Goal: Task Accomplishment & Management: Complete application form

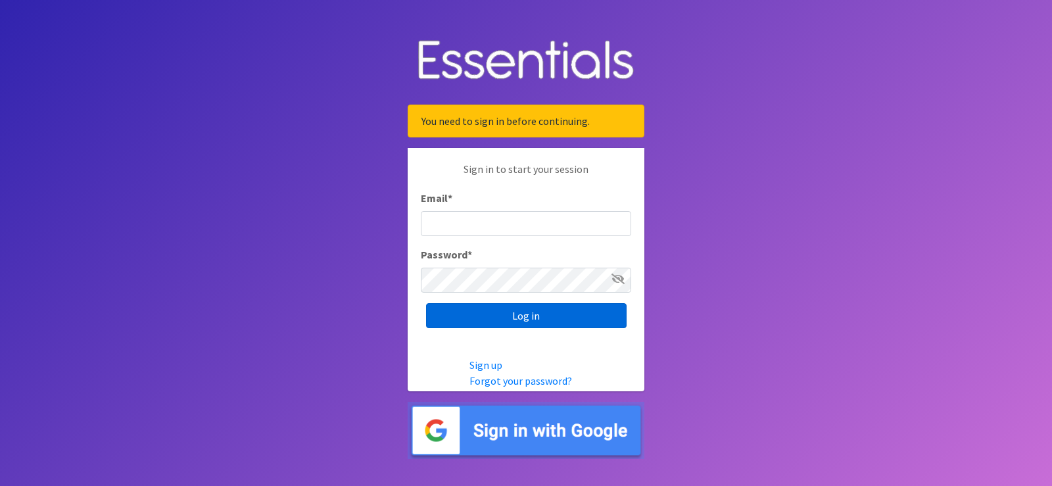
type input "[PERSON_NAME][EMAIL_ADDRESS][PERSON_NAME][DOMAIN_NAME]"
click at [521, 314] on input "Log in" at bounding box center [526, 315] width 201 height 25
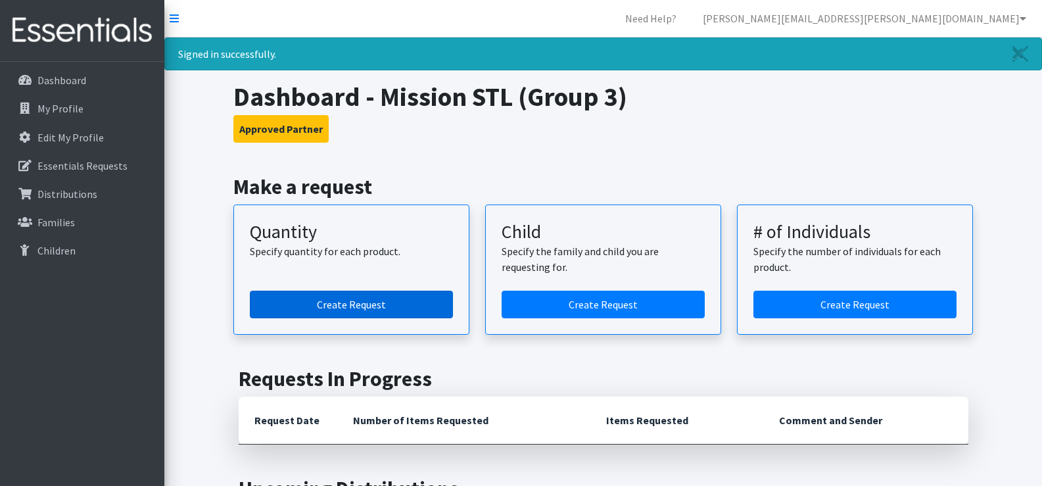
click at [354, 302] on link "Create Request" at bounding box center [351, 305] width 203 height 28
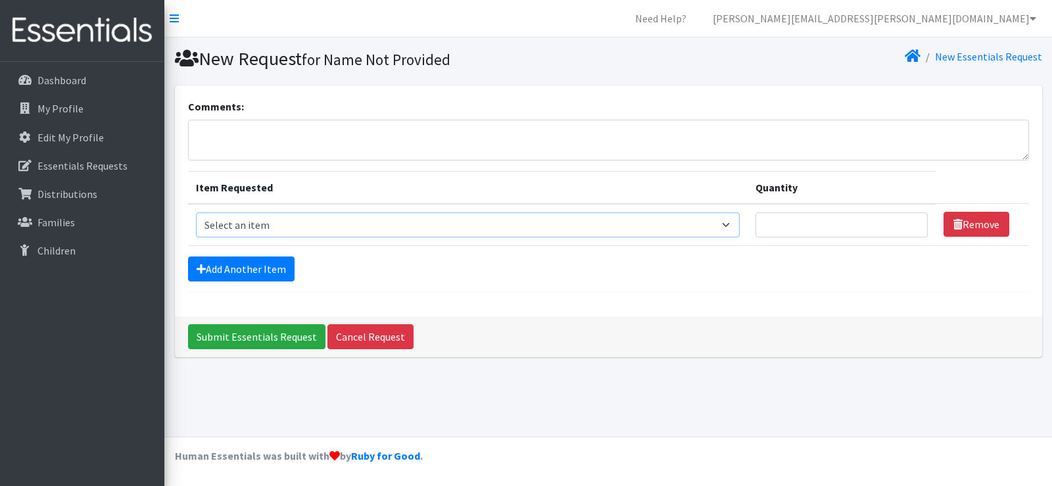
click at [557, 221] on select "Select an item Period Supplies: Mixed Kits (order by bag) Applicator-free tampo…" at bounding box center [468, 224] width 544 height 25
click at [686, 383] on div "New Request for Name Not Provided New Essentials Request Comments: Item Request…" at bounding box center [608, 236] width 888 height 399
click at [384, 230] on select "Select an item Period Supplies: Mixed Kits (order by bag) Applicator-free tampo…" at bounding box center [468, 224] width 544 height 25
select select "1095"
click at [196, 212] on select "Select an item Period Supplies: Mixed Kits (order by bag) Applicator-free tampo…" at bounding box center [468, 224] width 544 height 25
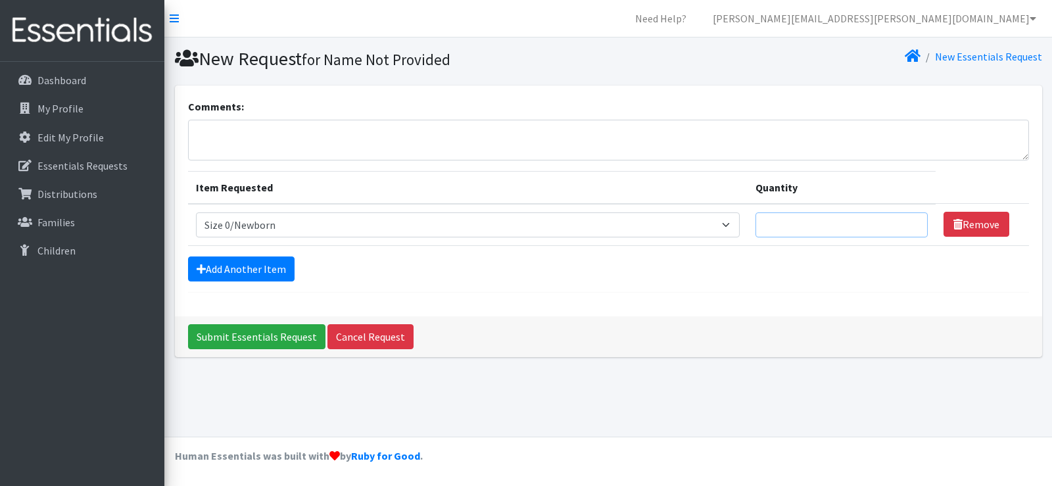
click at [775, 226] on input "Quantity" at bounding box center [842, 224] width 172 height 25
type input "2"
type input "525"
click at [848, 295] on div "Comments: Item Requested Quantity Item Requested Select an item Period Supplies…" at bounding box center [608, 200] width 867 height 231
click at [269, 268] on link "Add Another Item" at bounding box center [241, 268] width 107 height 25
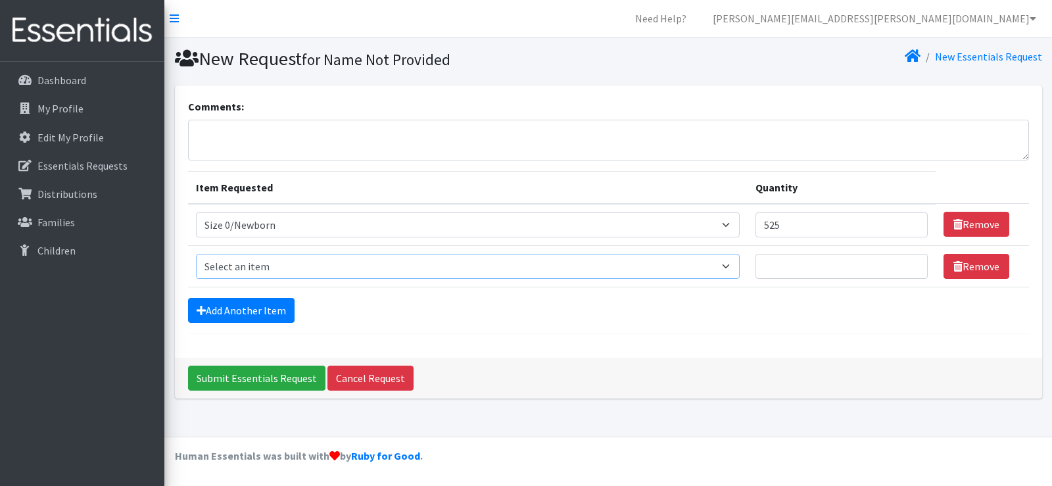
click at [734, 269] on select "Select an item Period Supplies: Mixed Kits (order by bag) Applicator-free tampo…" at bounding box center [468, 266] width 544 height 25
select select "1090"
click at [196, 254] on select "Select an item Period Supplies: Mixed Kits (order by bag) Applicator-free tampo…" at bounding box center [468, 266] width 544 height 25
click at [800, 263] on input "Quantity" at bounding box center [842, 266] width 172 height 25
type input "400"
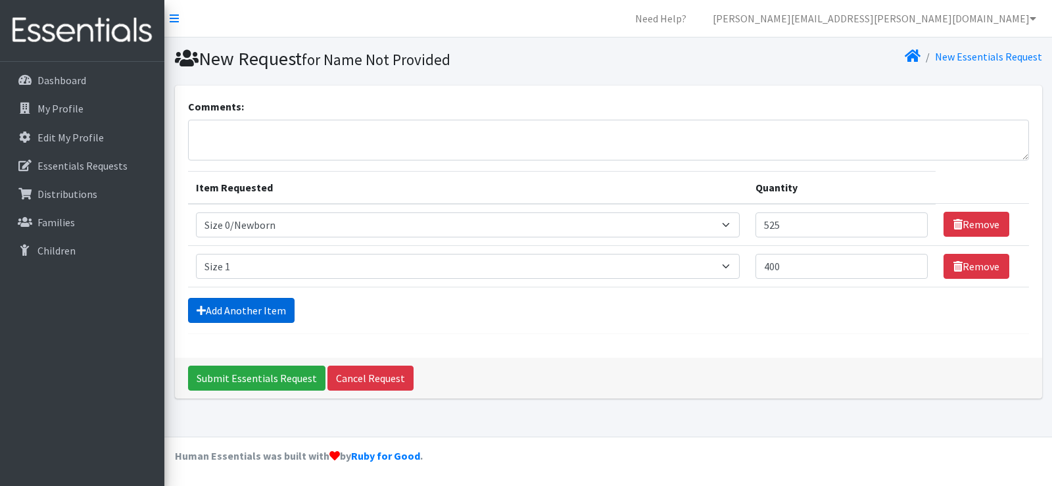
click at [241, 312] on link "Add Another Item" at bounding box center [241, 310] width 107 height 25
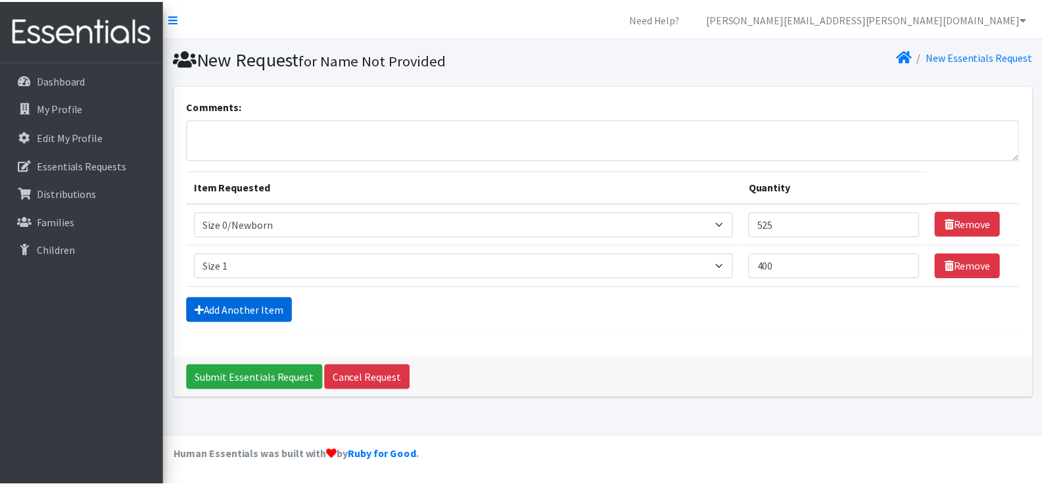
scroll to position [14, 0]
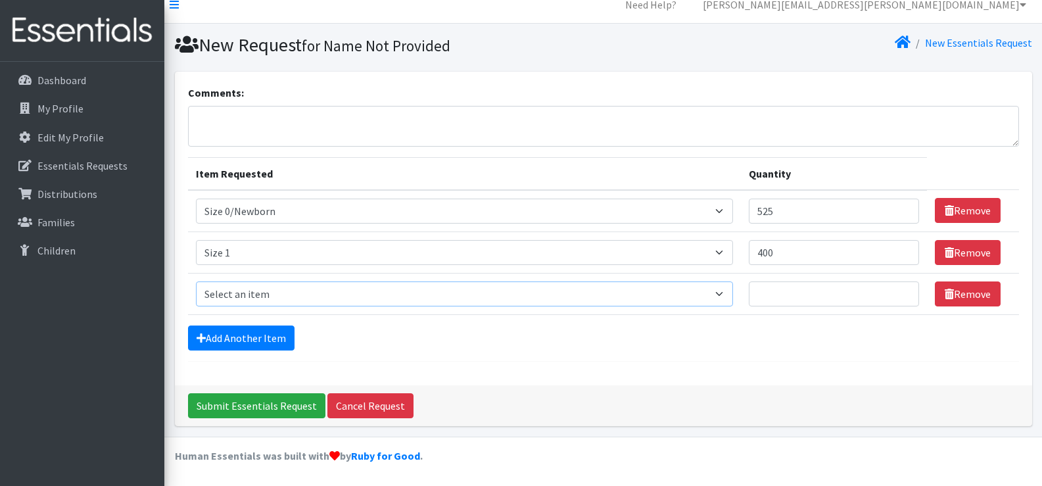
click at [558, 295] on select "Select an item Period Supplies: Mixed Kits (order by bag) Applicator-free tampo…" at bounding box center [465, 293] width 538 height 25
select select "1098"
click at [196, 281] on select "Select an item Period Supplies: Mixed Kits (order by bag) Applicator-free tampo…" at bounding box center [465, 293] width 538 height 25
click at [827, 296] on input "Quantity" at bounding box center [834, 293] width 170 height 25
type input "750"
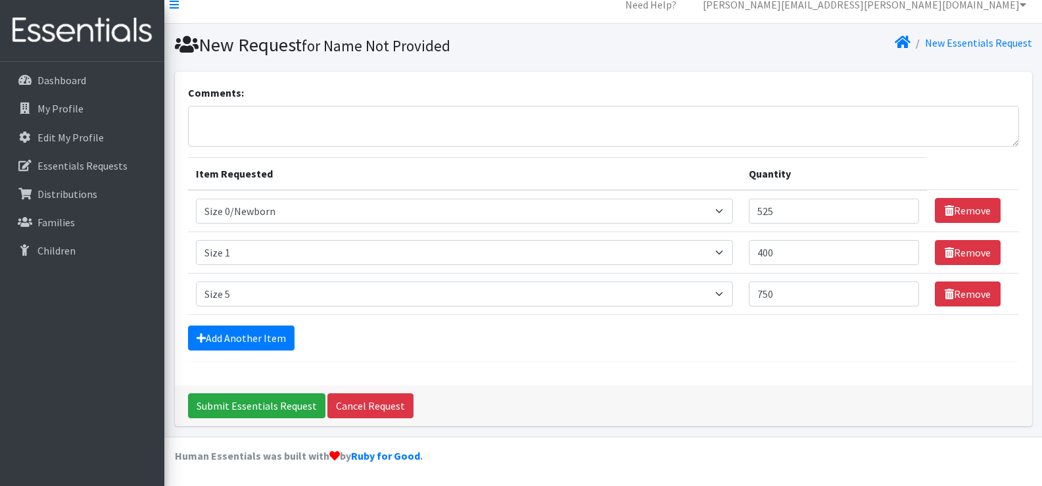
click at [812, 337] on div "Add Another Item" at bounding box center [603, 338] width 831 height 25
click at [272, 339] on link "Add Another Item" at bounding box center [241, 338] width 107 height 25
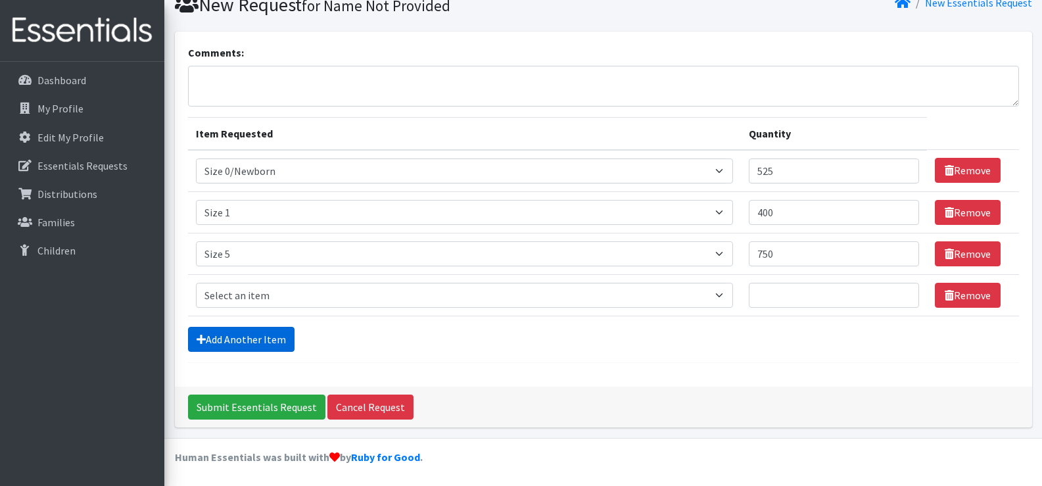
scroll to position [55, 0]
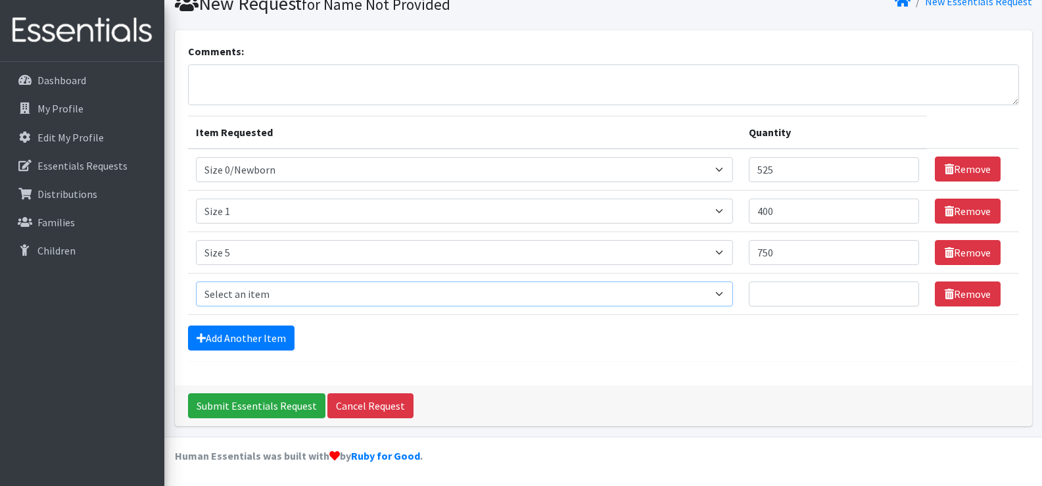
click at [357, 298] on select "Select an item Period Supplies: Mixed Kits (order by bag) Applicator-free tampo…" at bounding box center [465, 293] width 538 height 25
select select "8796"
click at [196, 281] on select "Select an item Period Supplies: Mixed Kits (order by bag) Applicator-free tampo…" at bounding box center [465, 293] width 538 height 25
click at [607, 335] on div "Add Another Item" at bounding box center [603, 338] width 831 height 25
click at [841, 302] on input "Quantity" at bounding box center [834, 293] width 170 height 25
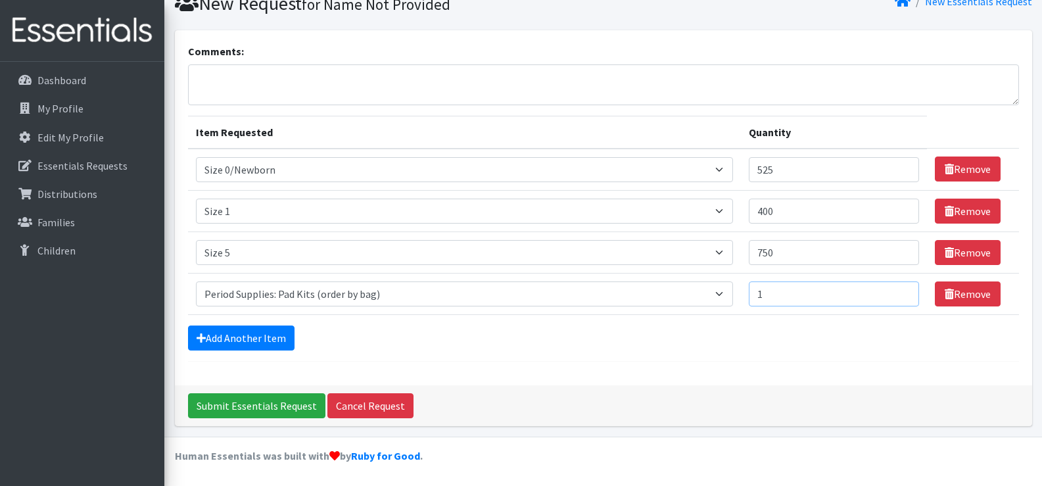
click at [904, 297] on input "1" at bounding box center [834, 293] width 170 height 25
click at [902, 288] on input "2" at bounding box center [834, 293] width 170 height 25
click at [902, 288] on input "3" at bounding box center [834, 293] width 170 height 25
type input "2"
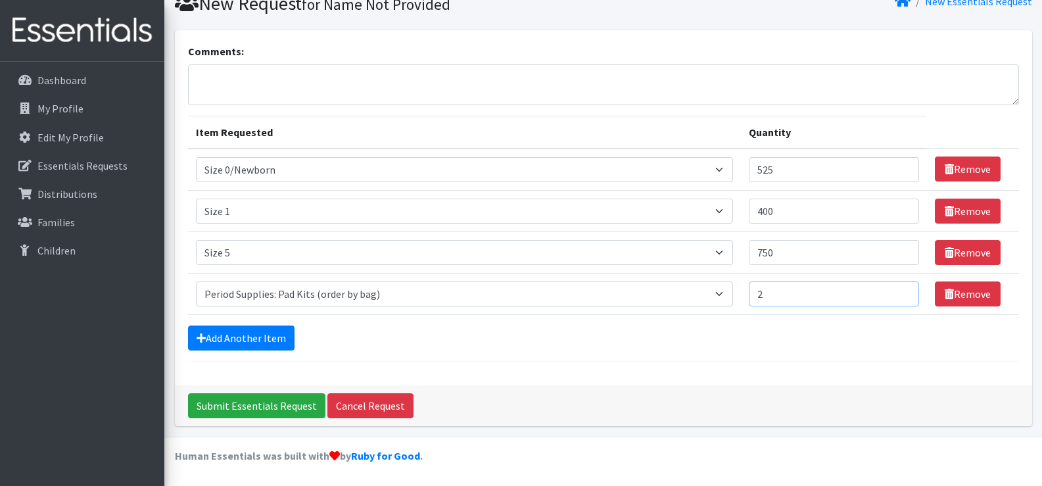
click at [902, 297] on input "2" at bounding box center [834, 293] width 170 height 25
click at [890, 349] on div "Add Another Item" at bounding box center [603, 338] width 831 height 25
click at [269, 406] on input "Submit Essentials Request" at bounding box center [256, 405] width 137 height 25
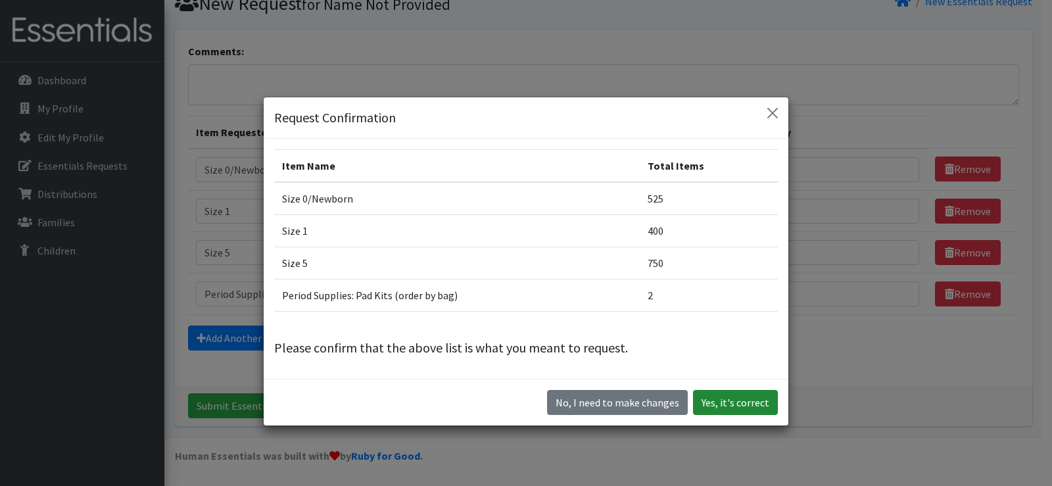
click at [754, 401] on button "Yes, it's correct" at bounding box center [735, 402] width 85 height 25
